Goal: Transaction & Acquisition: Purchase product/service

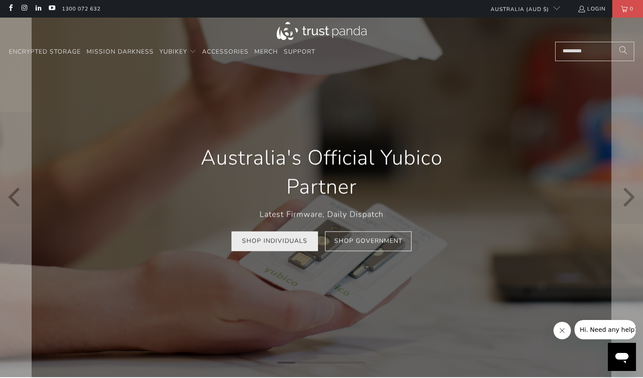
click at [271, 241] on link "Shop Individuals" at bounding box center [274, 241] width 86 height 20
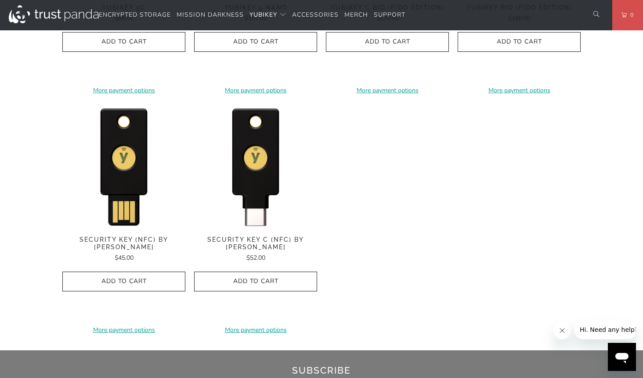
scroll to position [878, 0]
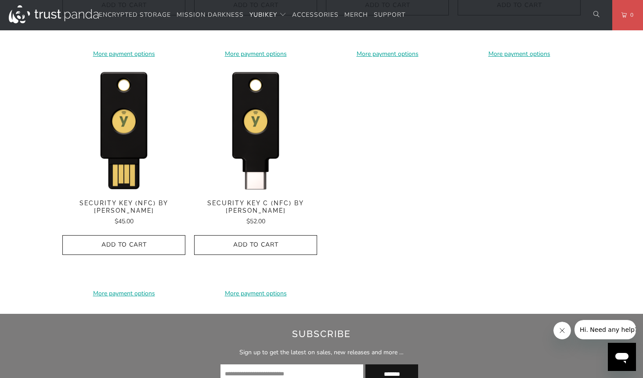
click at [145, 202] on span "Security Key (NFC) by [PERSON_NAME]" at bounding box center [123, 206] width 123 height 15
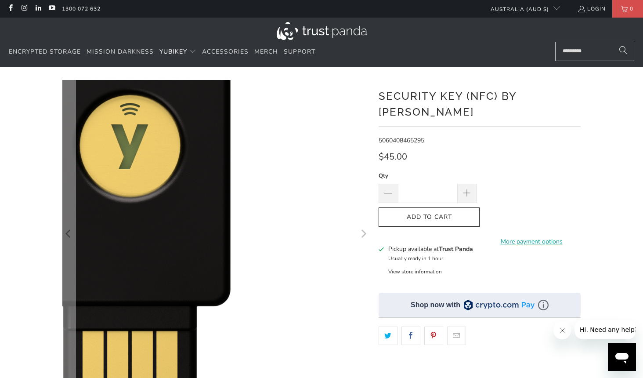
scroll to position [132, 0]
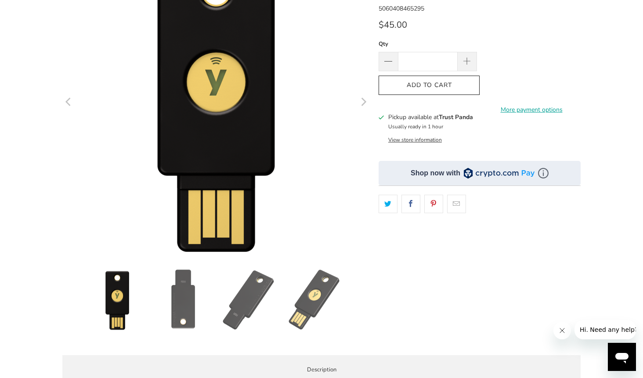
click at [184, 306] on img at bounding box center [182, 299] width 61 height 61
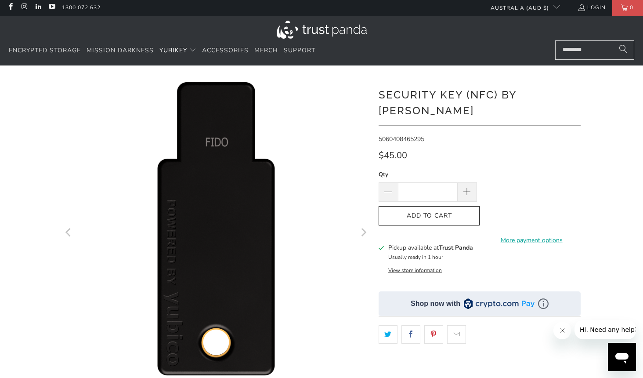
scroll to position [0, 0]
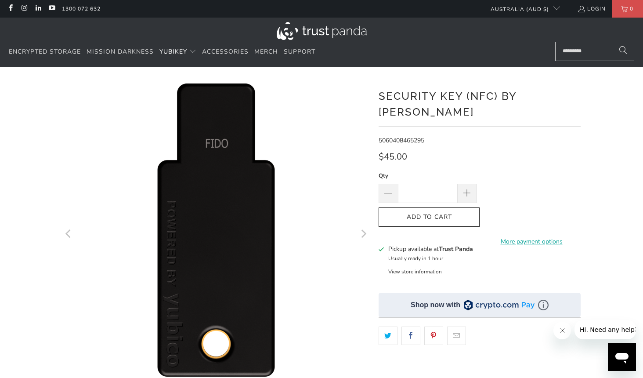
click at [430, 268] on button "View store information" at bounding box center [415, 271] width 54 height 7
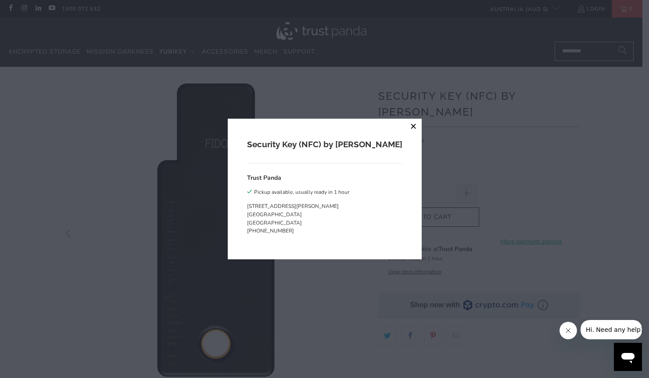
click at [406, 126] on button "close" at bounding box center [414, 127] width 16 height 16
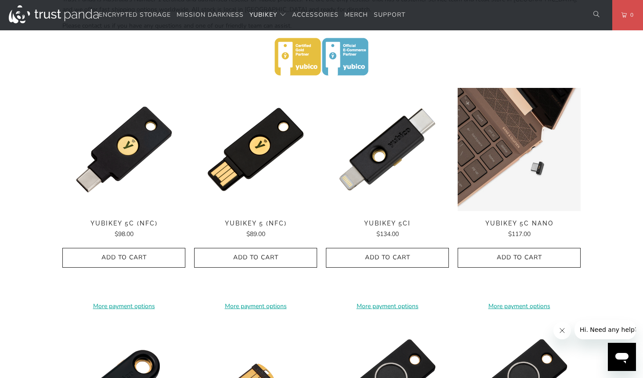
scroll to position [395, 0]
